Goal: Task Accomplishment & Management: Manage account settings

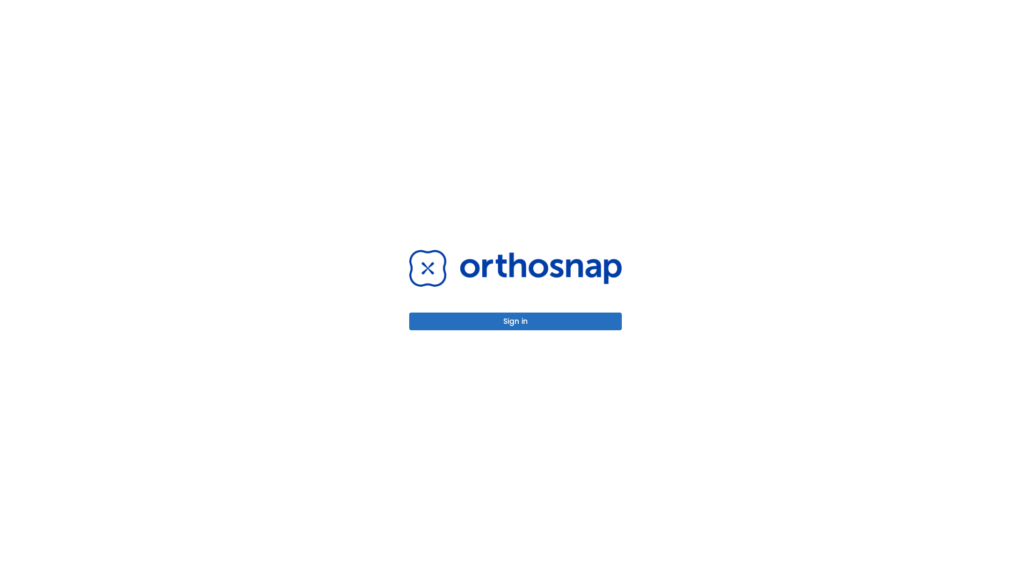
click at [516, 321] on button "Sign in" at bounding box center [515, 322] width 213 height 18
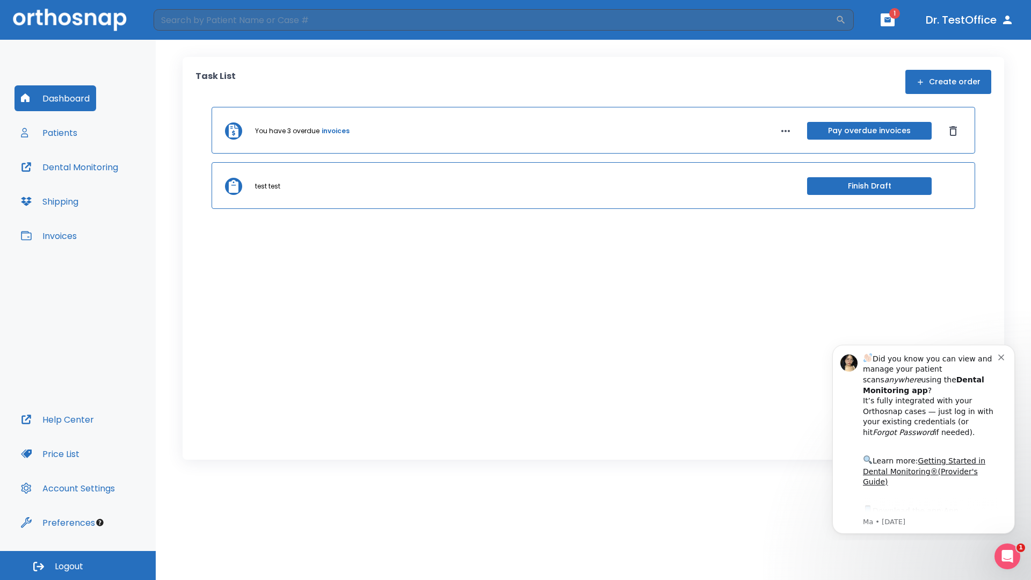
click at [78, 566] on span "Logout" at bounding box center [69, 567] width 28 height 12
